Goal: Task Accomplishment & Management: Complete application form

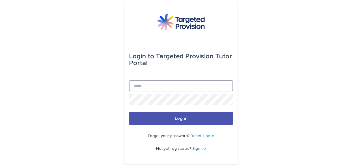
click at [144, 86] on input "Email" at bounding box center [181, 85] width 104 height 11
type input "**********"
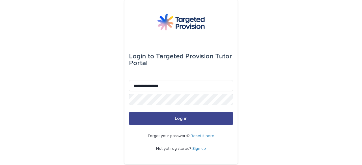
click at [173, 116] on button "Log in" at bounding box center [181, 119] width 104 height 14
click at [174, 122] on button "Log in" at bounding box center [181, 119] width 104 height 14
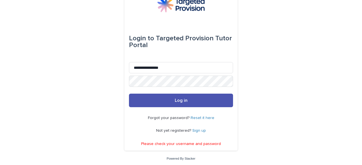
scroll to position [20, 0]
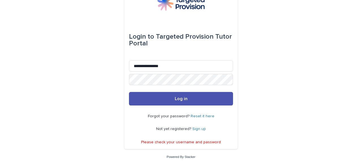
click at [202, 116] on link "Reset it here" at bounding box center [203, 117] width 24 height 4
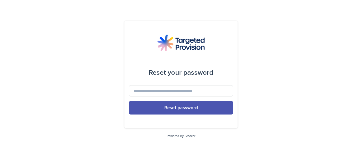
click at [303, 126] on div "Reset your password Reset password Powered By Stacker" at bounding box center [181, 82] width 362 height 165
click at [197, 90] on input at bounding box center [181, 90] width 104 height 11
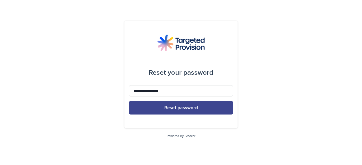
click at [173, 107] on span "Reset password" at bounding box center [181, 108] width 34 height 5
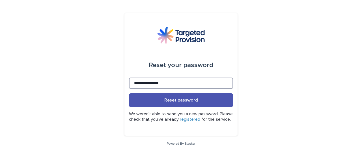
click at [178, 79] on input "**********" at bounding box center [181, 83] width 104 height 11
type input "*"
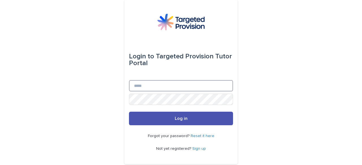
click at [137, 89] on input "Email" at bounding box center [181, 85] width 104 height 11
type input "**********"
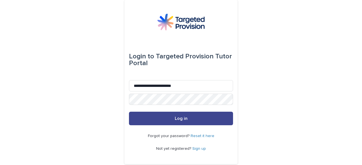
click at [171, 121] on button "Log in" at bounding box center [181, 119] width 104 height 14
click at [178, 120] on span "Log in" at bounding box center [181, 119] width 13 height 5
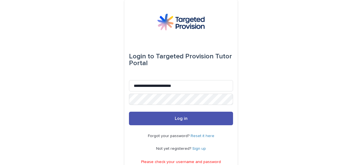
click at [206, 136] on link "Reset it here" at bounding box center [203, 136] width 24 height 4
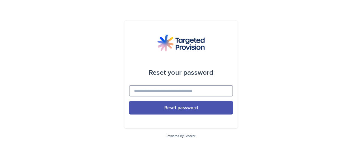
click at [175, 90] on input at bounding box center [181, 90] width 104 height 11
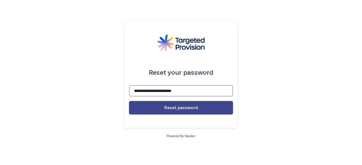
type input "**********"
click at [184, 107] on span "Reset password" at bounding box center [181, 108] width 34 height 5
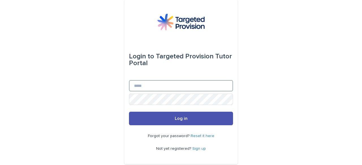
click at [160, 84] on input "Email" at bounding box center [181, 85] width 104 height 11
type input "**********"
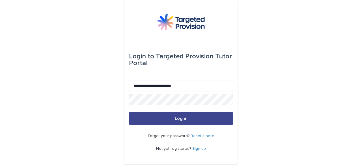
click at [181, 118] on span "Log in" at bounding box center [181, 119] width 13 height 5
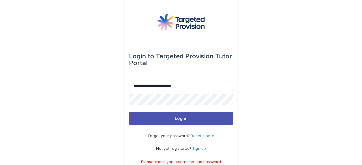
click at [198, 149] on link "Sign up" at bounding box center [199, 149] width 14 height 4
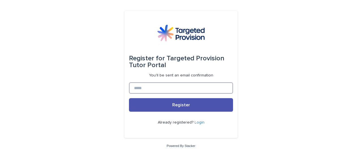
click at [167, 86] on input at bounding box center [181, 88] width 104 height 11
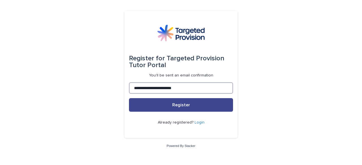
type input "**********"
click at [172, 106] on button "Register" at bounding box center [181, 105] width 104 height 14
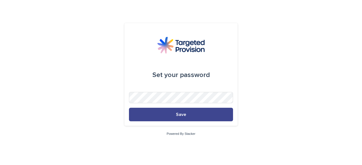
click at [173, 114] on button "Save" at bounding box center [181, 115] width 104 height 14
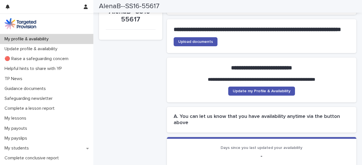
scroll to position [52, 0]
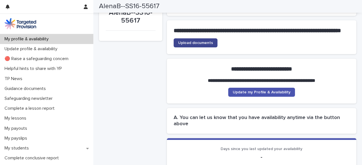
click at [202, 45] on span "Upload documents" at bounding box center [195, 43] width 35 height 4
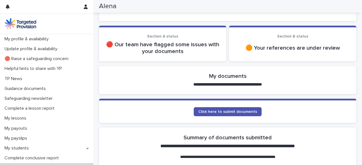
scroll to position [74, 0]
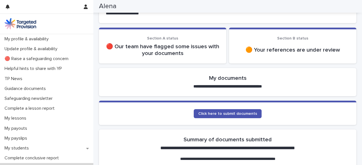
click at [280, 52] on p "🟠 Your references are under review" at bounding box center [293, 50] width 114 height 7
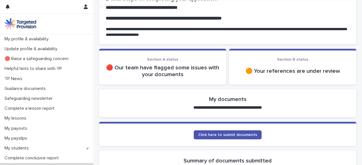
scroll to position [55, 0]
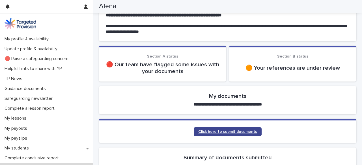
click at [208, 132] on span "Click here to submit documents" at bounding box center [227, 132] width 59 height 4
